Goal: Transaction & Acquisition: Purchase product/service

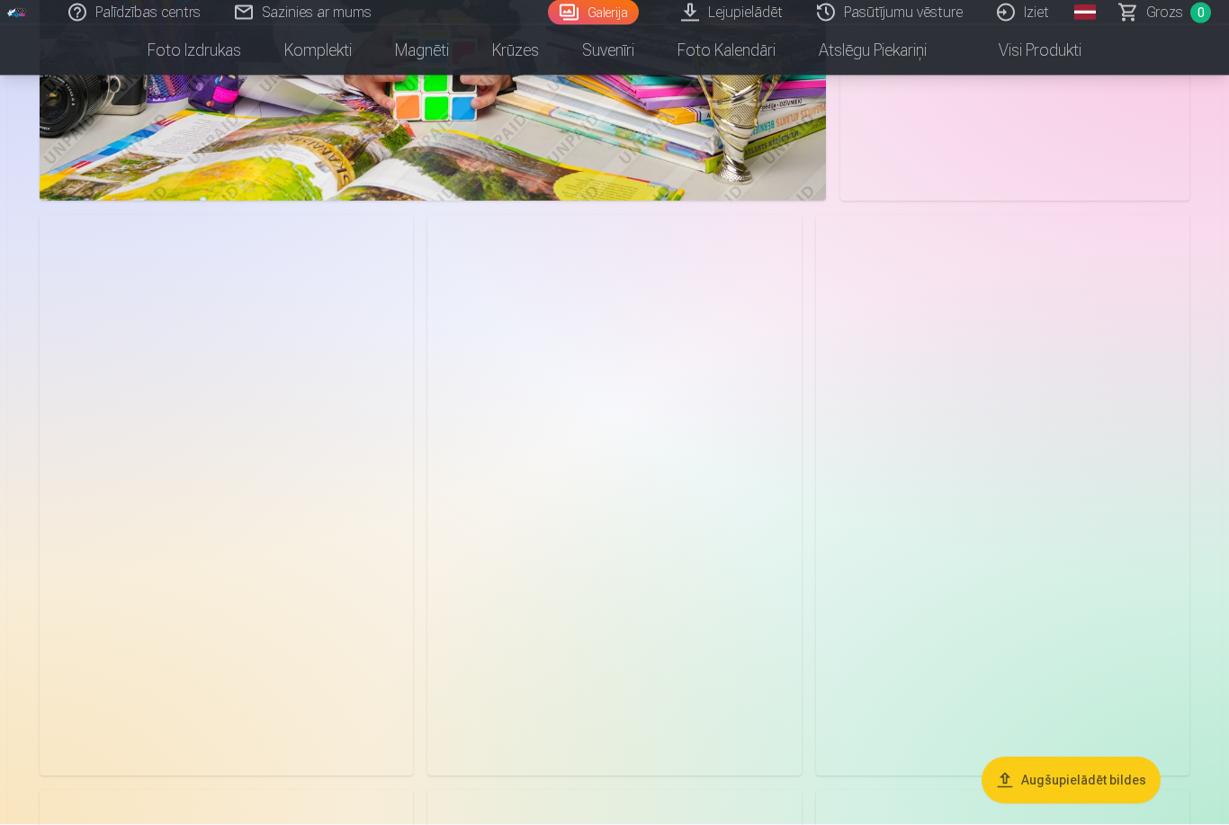
scroll to position [2084, 0]
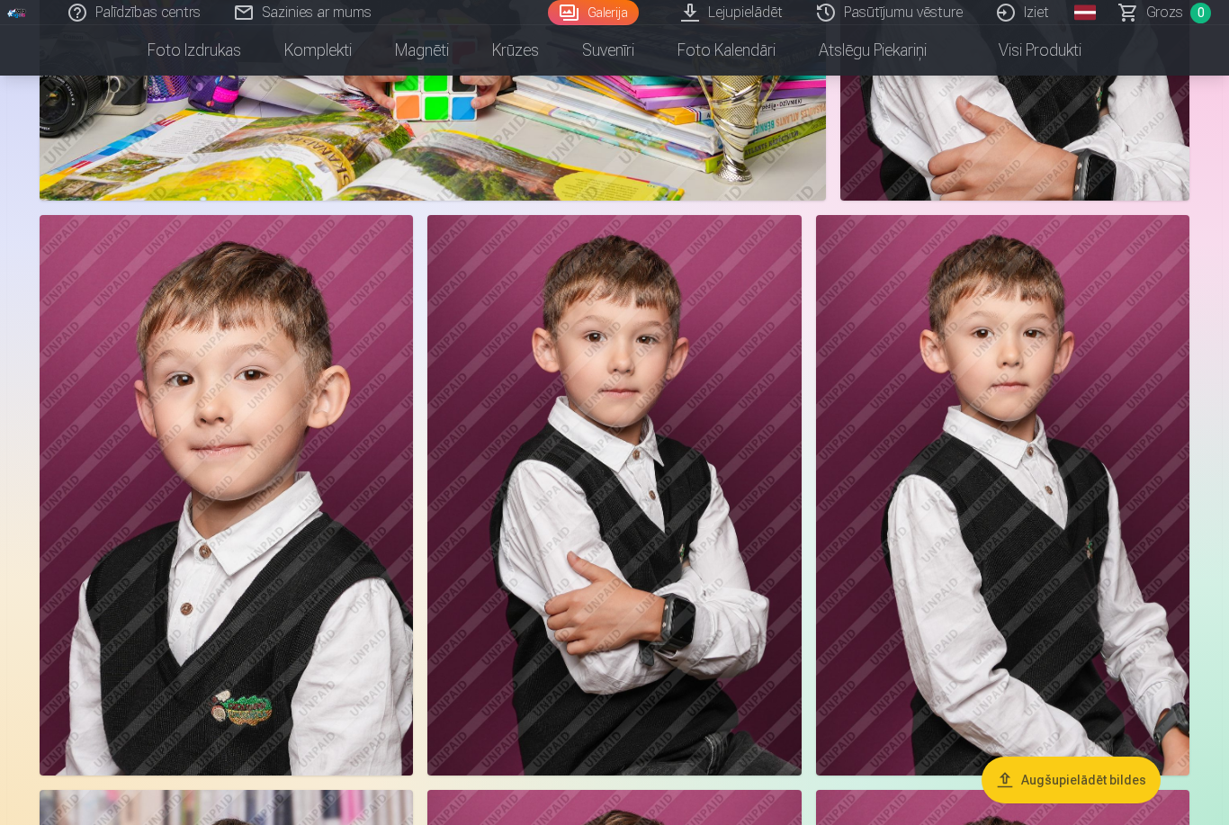
click at [283, 649] on img at bounding box center [226, 495] width 373 height 561
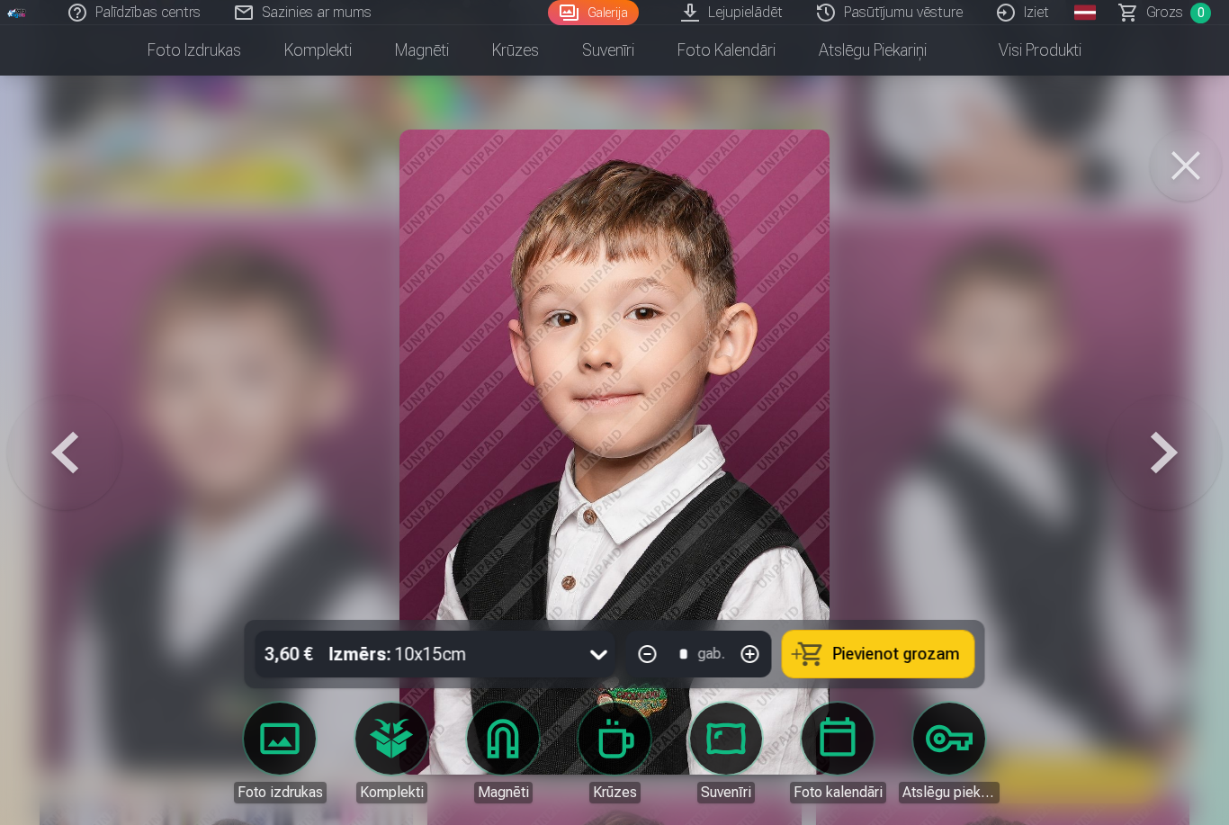
click at [407, 767] on link "Komplekti" at bounding box center [391, 753] width 101 height 101
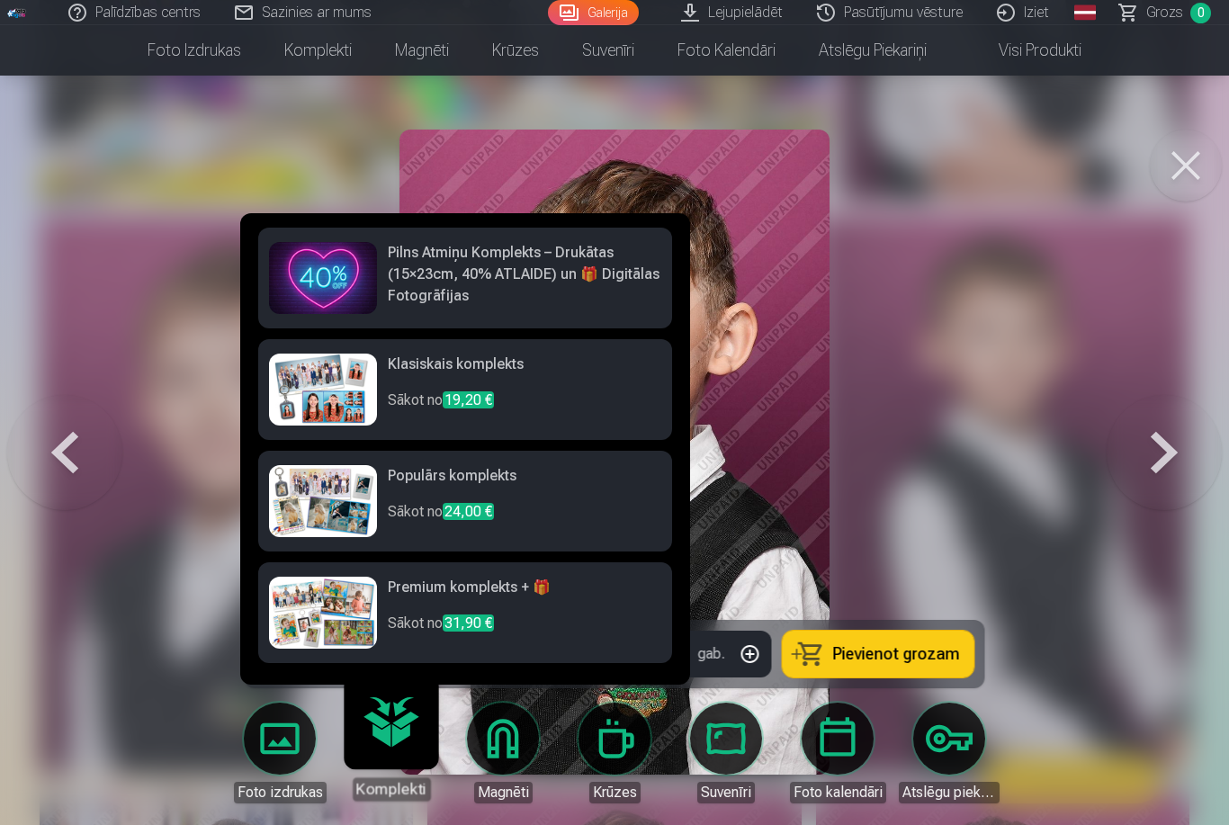
click at [984, 435] on div at bounding box center [614, 412] width 1229 height 825
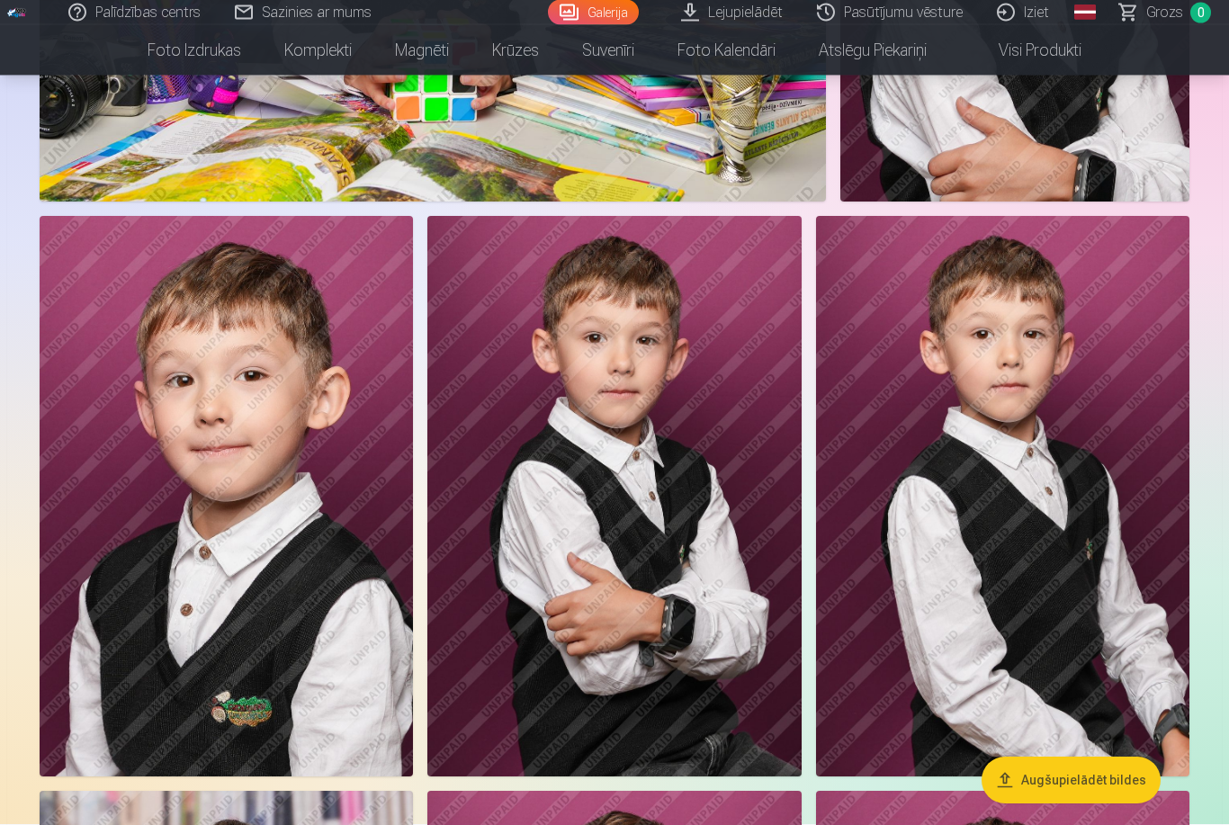
scroll to position [2083, 0]
click at [684, 599] on img at bounding box center [613, 496] width 373 height 561
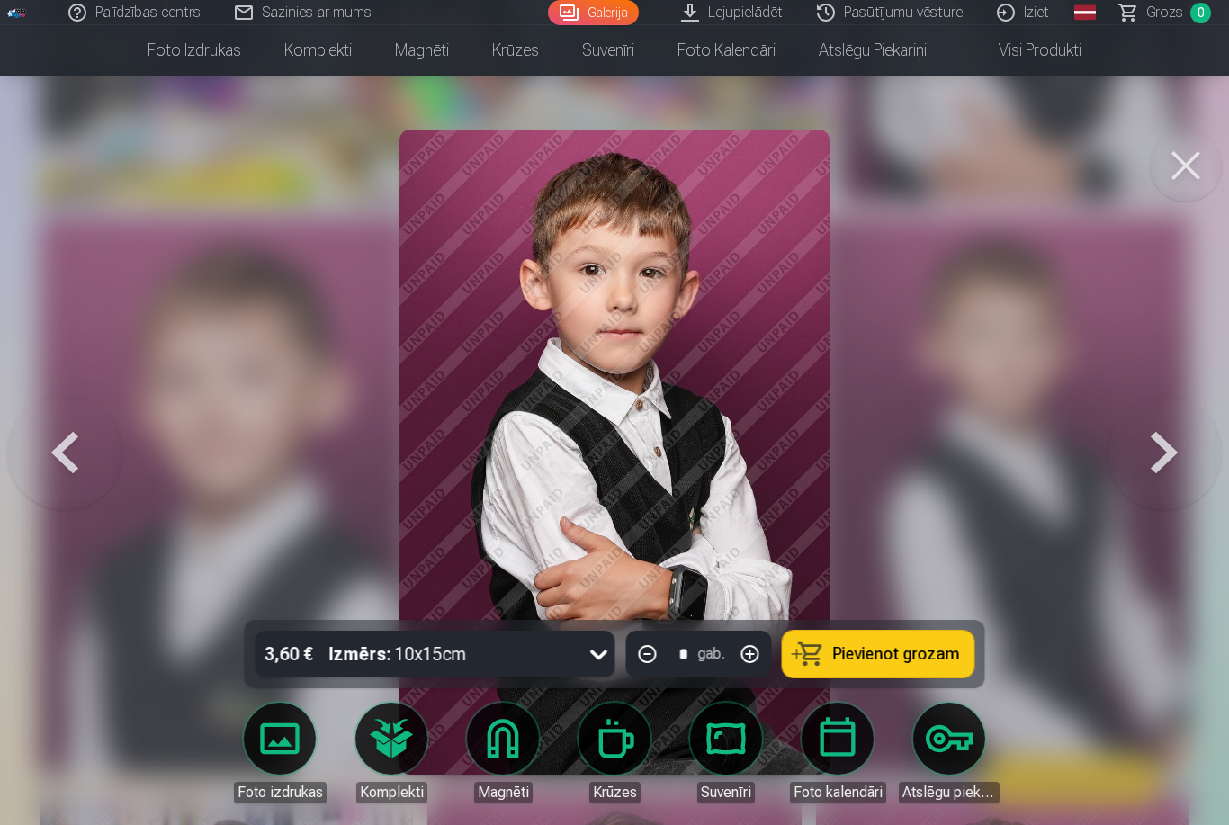
click at [500, 763] on link "Magnēti" at bounding box center [503, 753] width 101 height 101
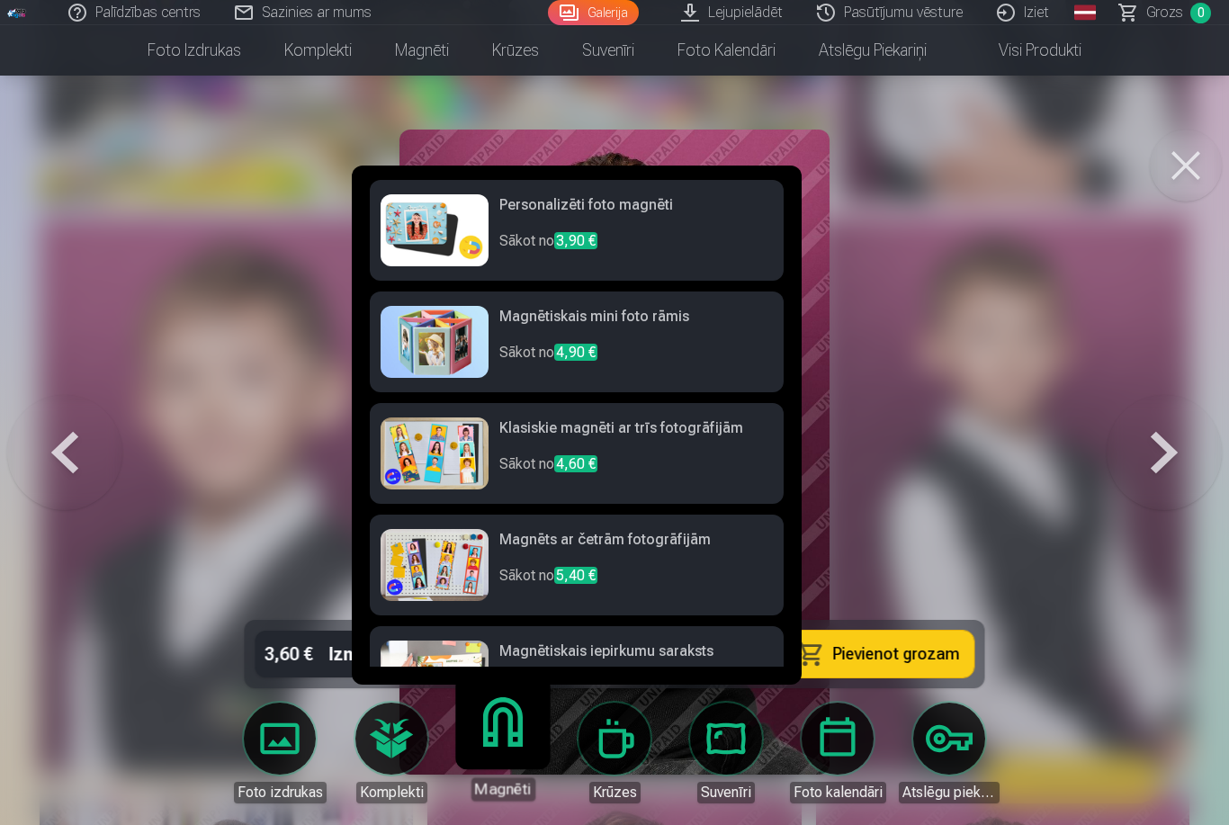
click at [964, 499] on div at bounding box center [614, 412] width 1229 height 825
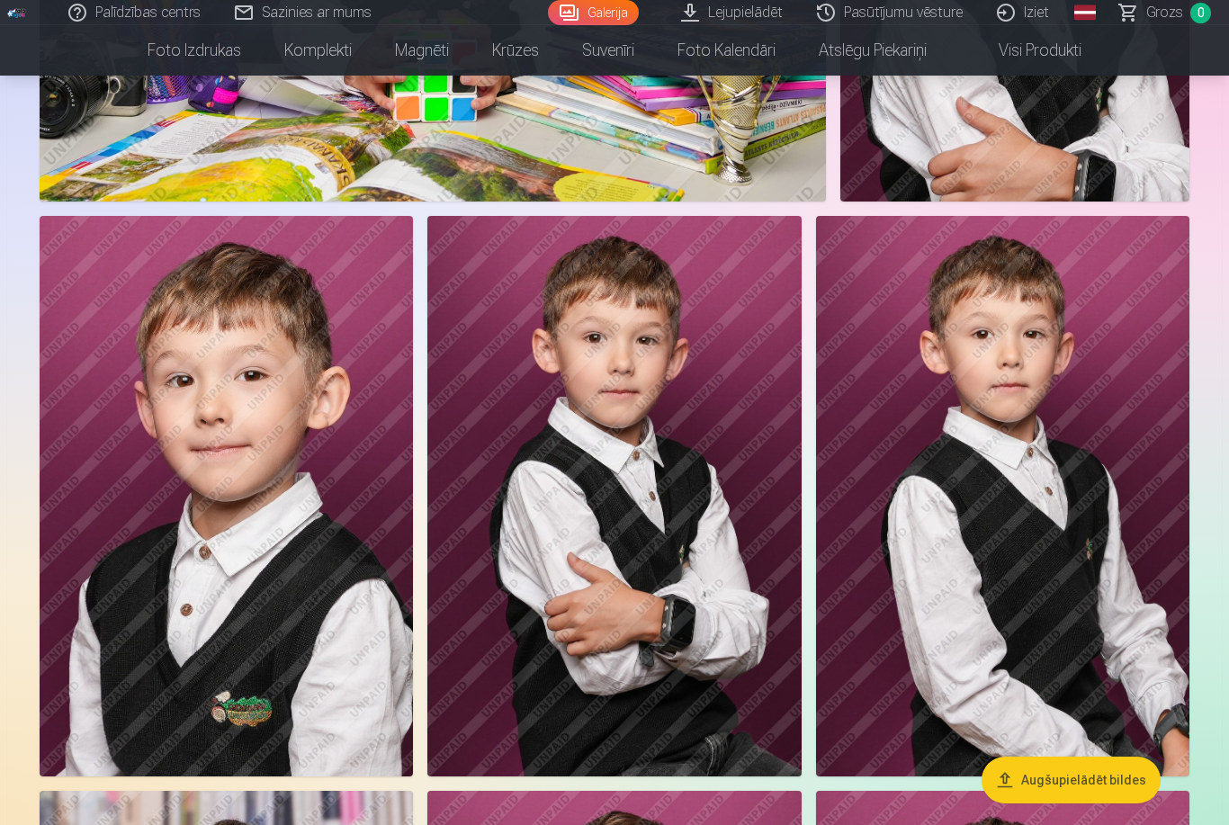
click at [409, 753] on img at bounding box center [226, 496] width 373 height 561
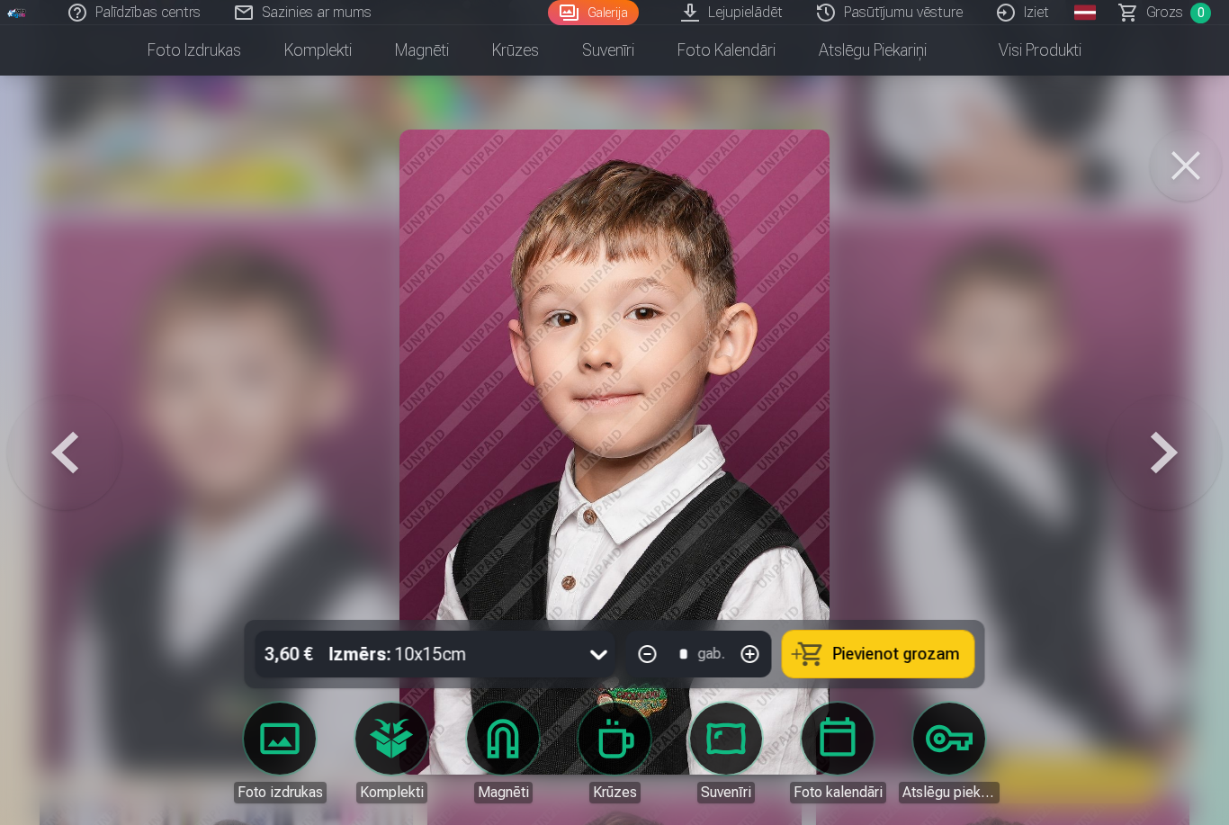
click at [411, 746] on link "Komplekti" at bounding box center [391, 753] width 101 height 101
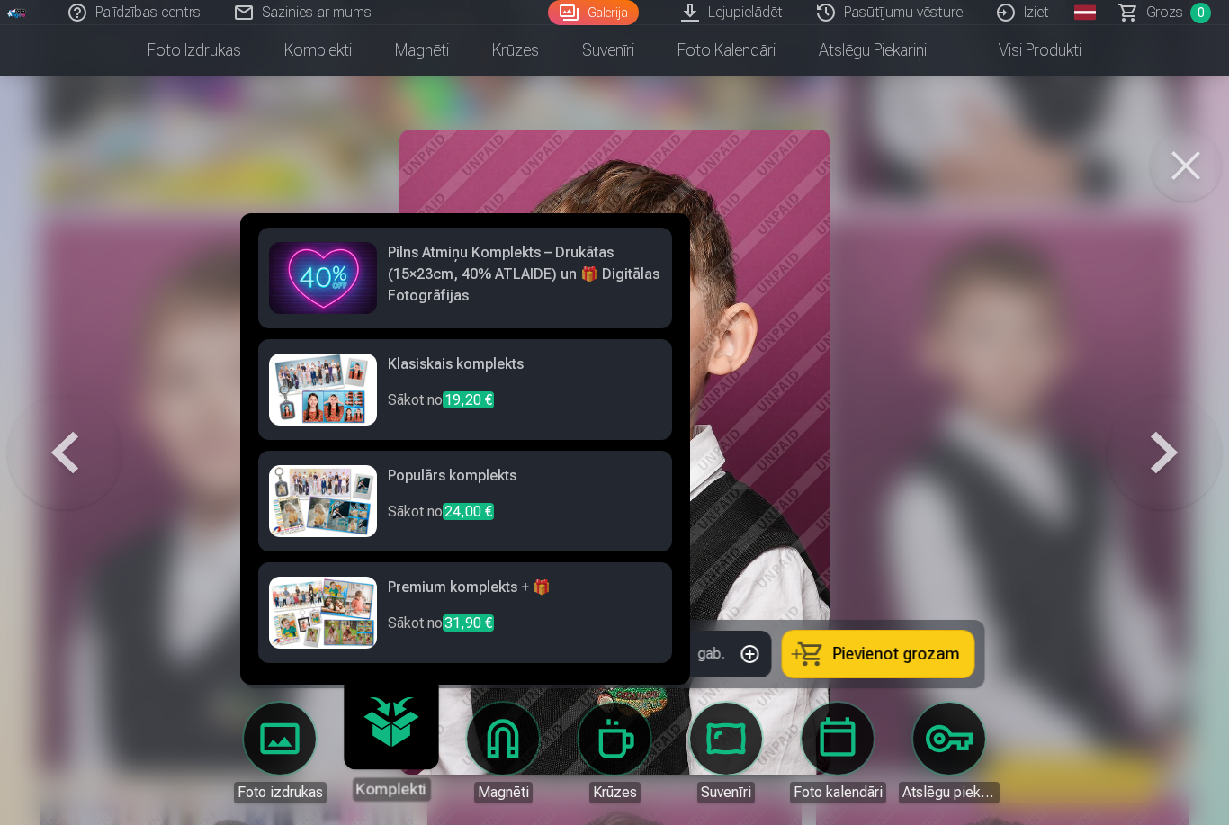
click at [588, 285] on h6 "Pilns Atmiņu Komplekts – Drukātas (15×23cm, 40% ATLAIDE) un 🎁 Digitālas Fotogrā…" at bounding box center [525, 274] width 274 height 65
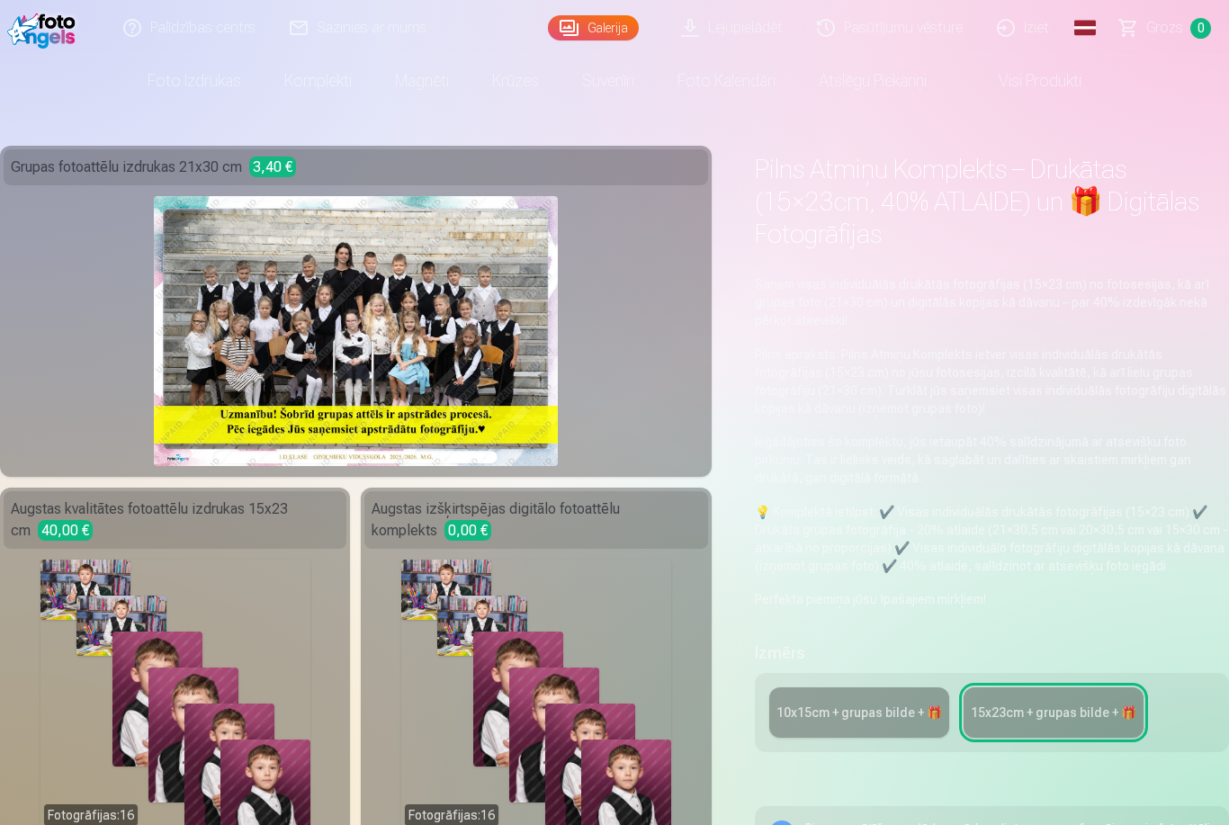
scroll to position [22, 0]
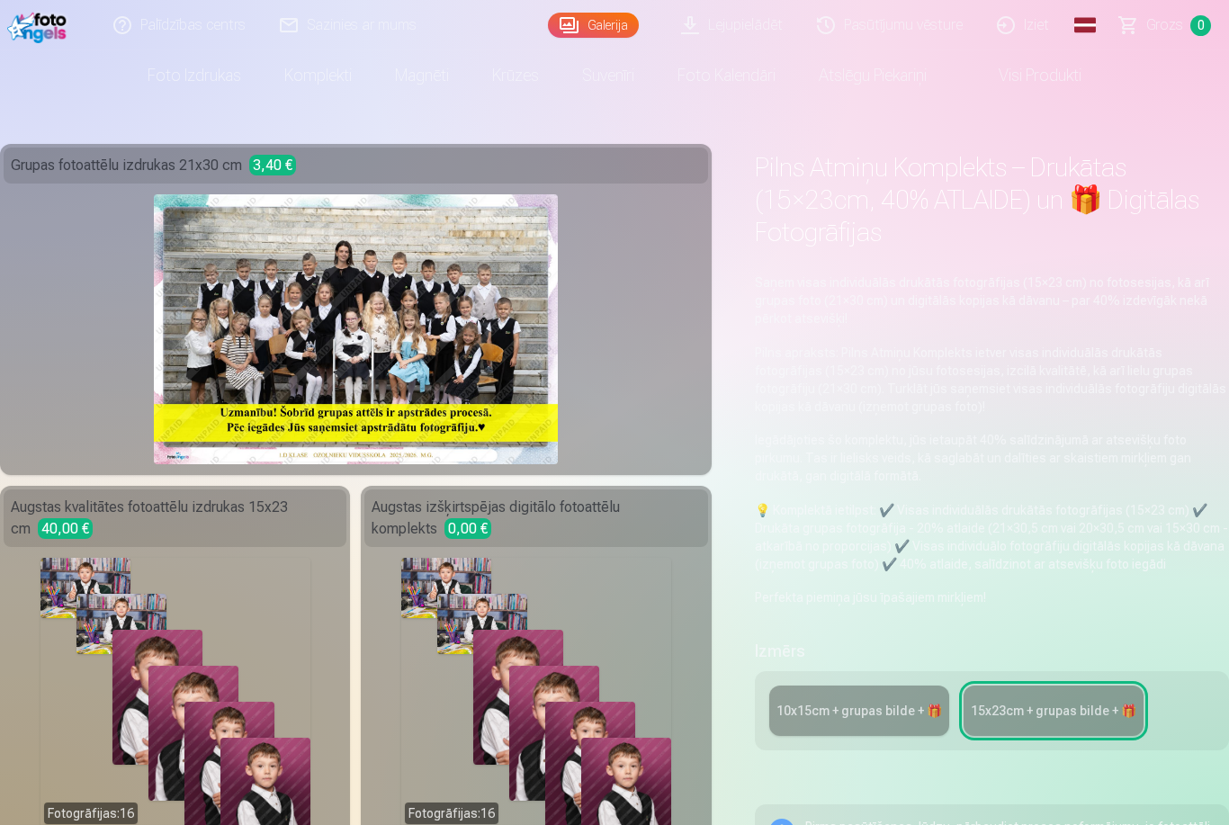
scroll to position [2083, 0]
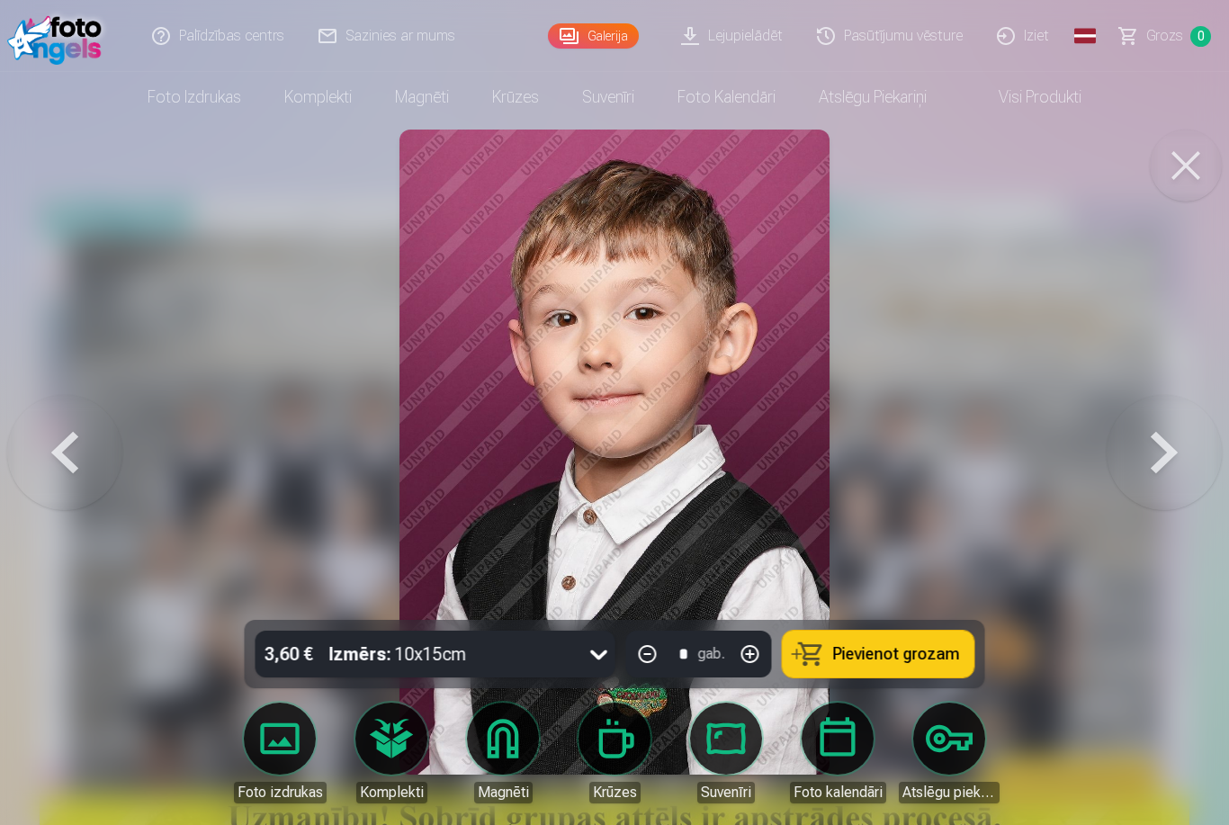
click at [1149, 454] on button at bounding box center [1164, 452] width 115 height 300
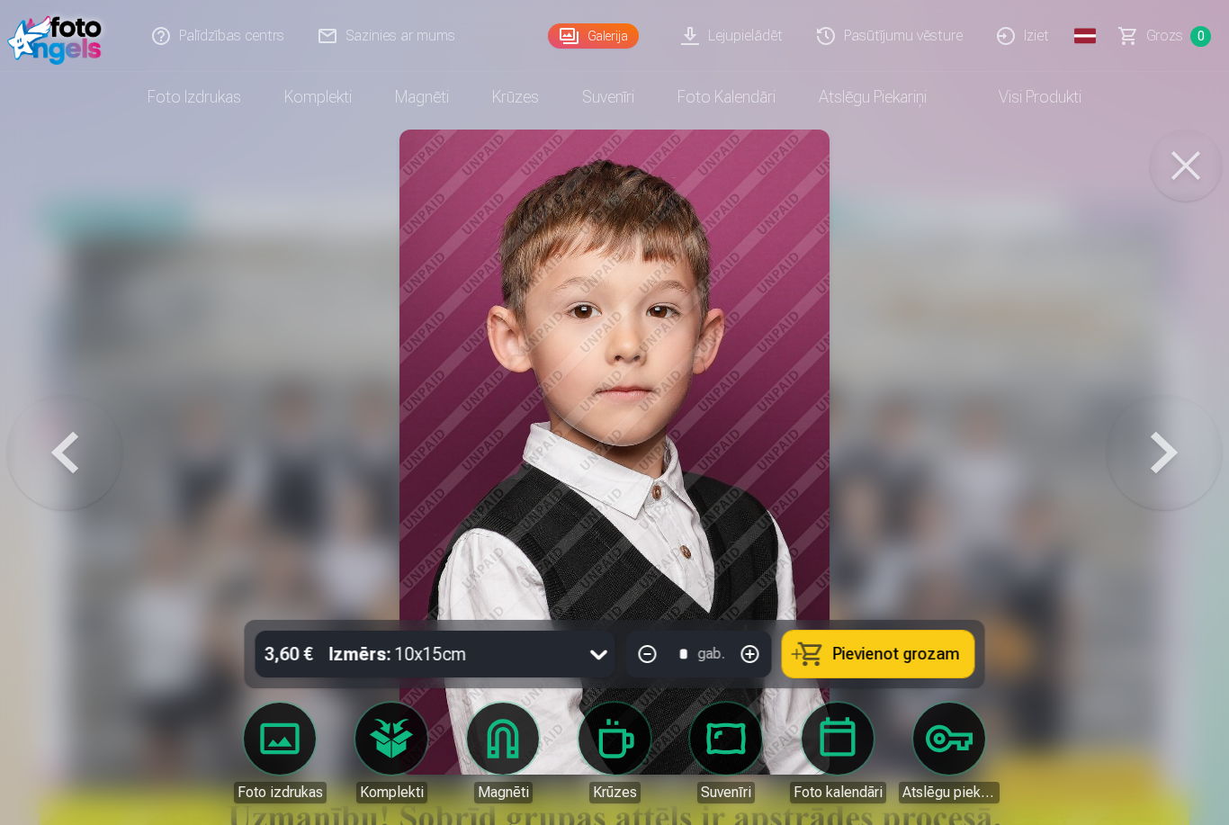
click at [1192, 141] on button at bounding box center [1186, 166] width 72 height 72
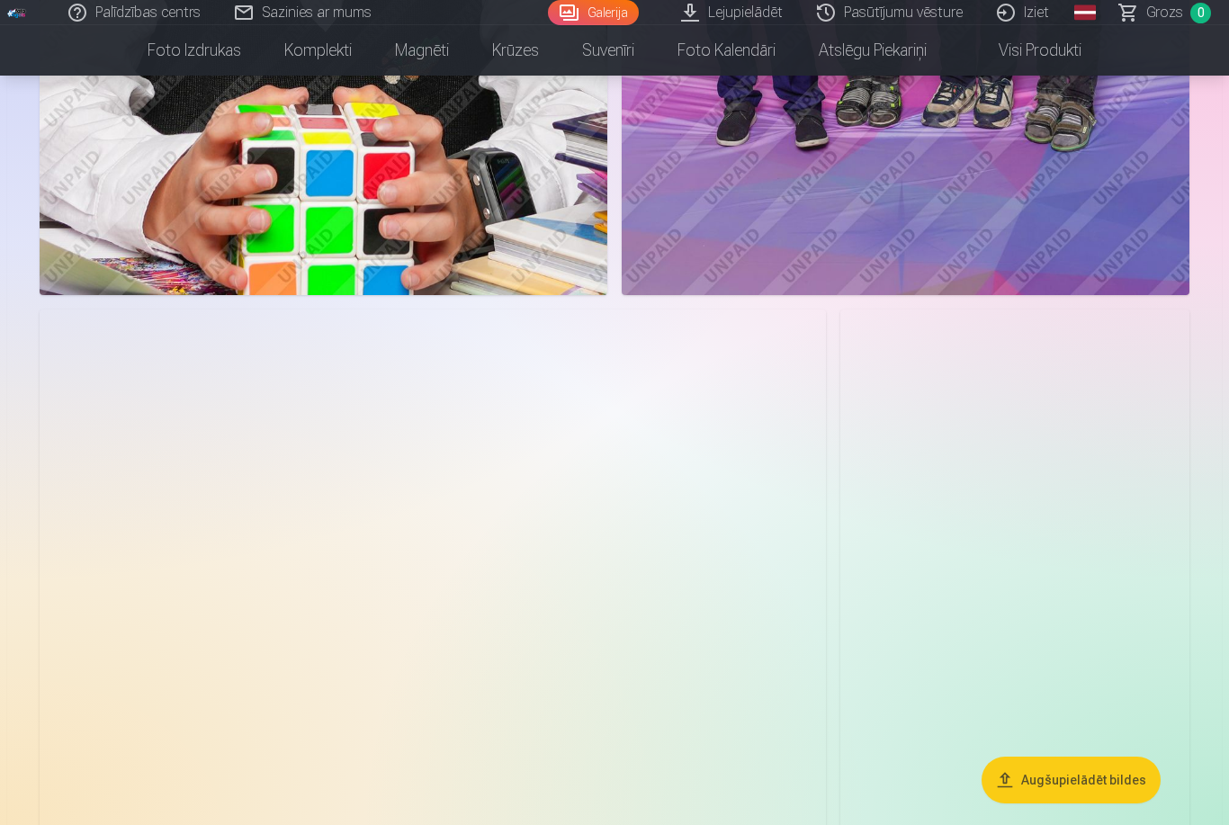
scroll to position [4543, 0]
